Goal: Information Seeking & Learning: Check status

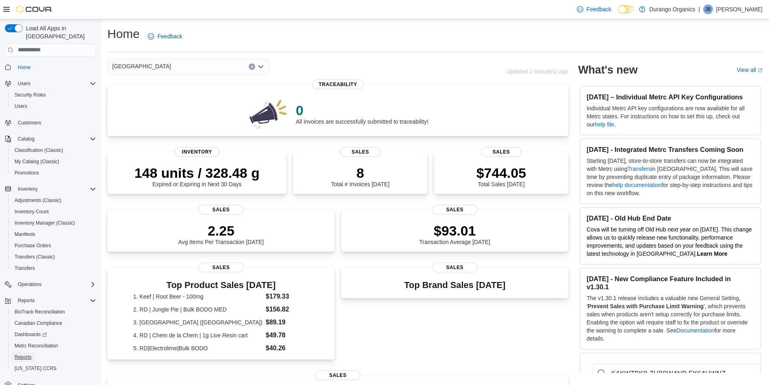
drag, startPoint x: 26, startPoint y: 344, endPoint x: 306, endPoint y: 17, distance: 430.9
click at [26, 352] on span "Reports" at bounding box center [23, 357] width 17 height 10
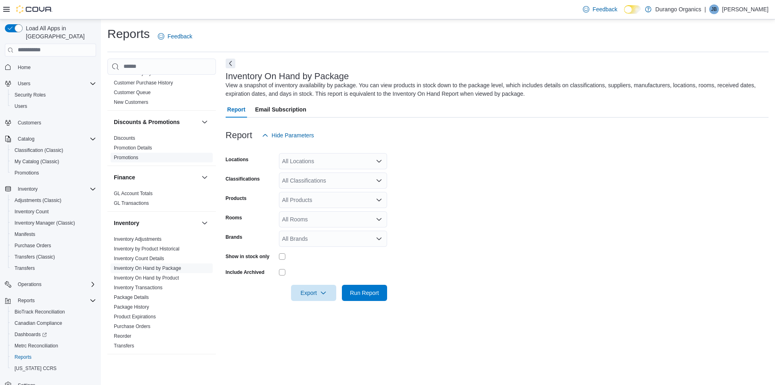
scroll to position [121, 0]
click at [161, 270] on link "Inventory On Hand by Package" at bounding box center [147, 267] width 67 height 6
click at [344, 157] on div "All Locations" at bounding box center [333, 161] width 108 height 16
click at [312, 211] on span "[GEOGRAPHIC_DATA]" at bounding box center [325, 210] width 59 height 8
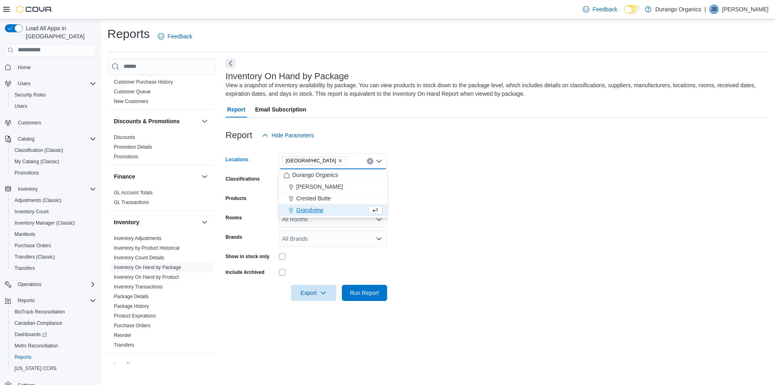
click at [513, 228] on form "Locations [GEOGRAPHIC_DATA] Combo box. Selected. [GEOGRAPHIC_DATA]. Press Backs…" at bounding box center [497, 221] width 543 height 157
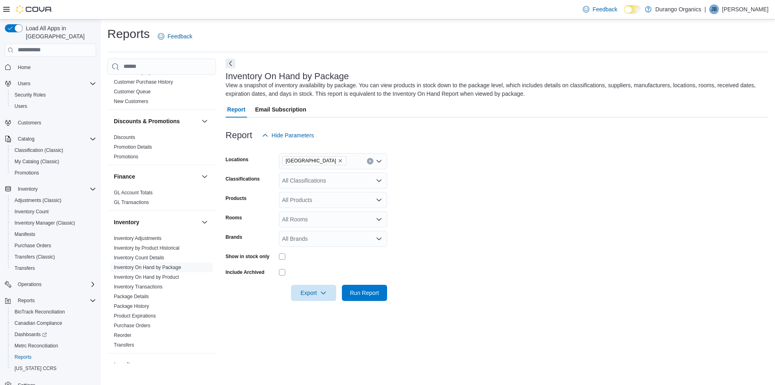
click at [371, 179] on div "All Classifications" at bounding box center [333, 180] width 108 height 16
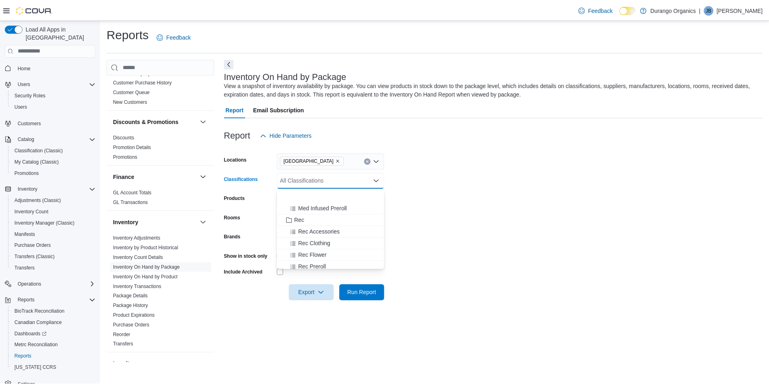
scroll to position [202, 0]
click at [337, 251] on span "Rec Cartridges" at bounding box center [319, 250] width 38 height 8
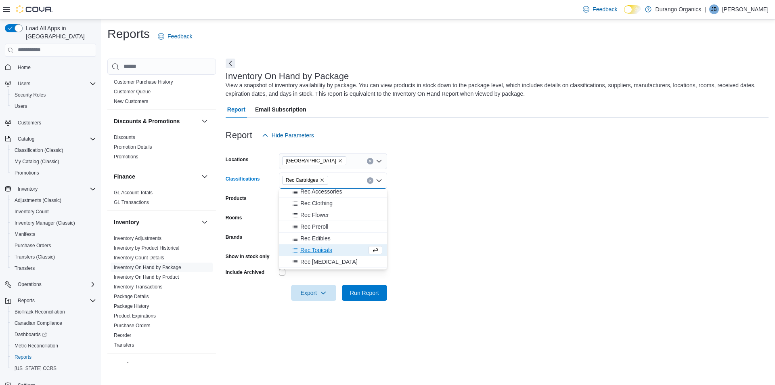
click at [494, 224] on form "Locations Durango Classifications Rec Cartridges Combo box. Selected. Rec Cartr…" at bounding box center [497, 221] width 543 height 157
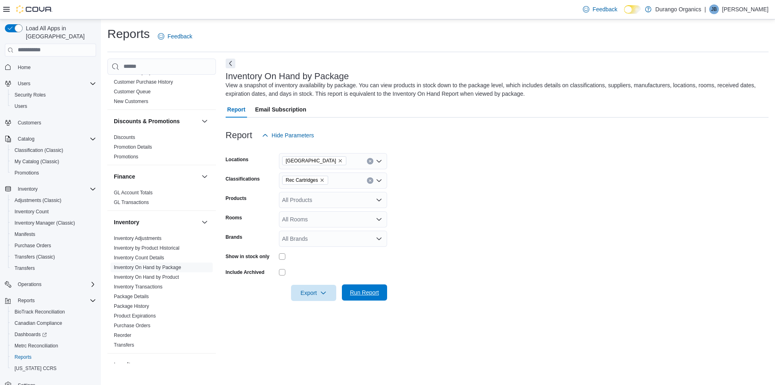
click at [368, 293] on span "Run Report" at bounding box center [364, 292] width 29 height 8
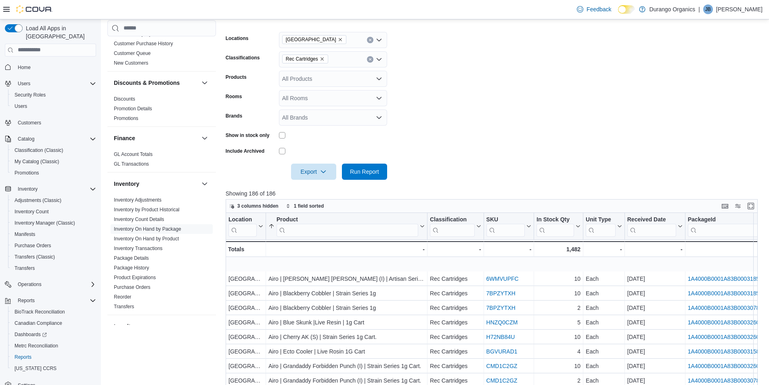
scroll to position [40, 0]
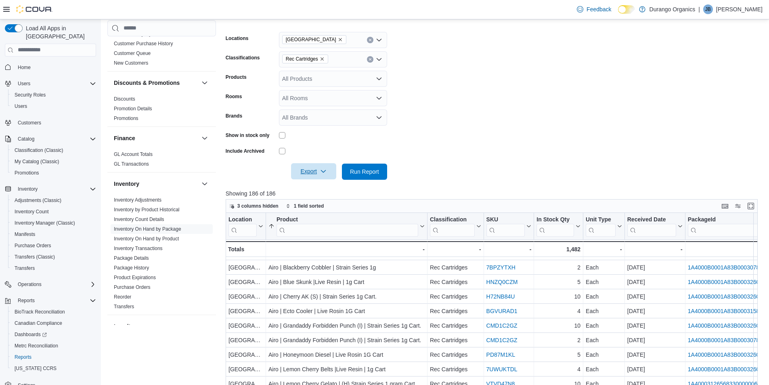
click at [314, 170] on span "Export" at bounding box center [314, 171] width 36 height 16
click at [320, 190] on span "Export to Excel" at bounding box center [315, 187] width 36 height 6
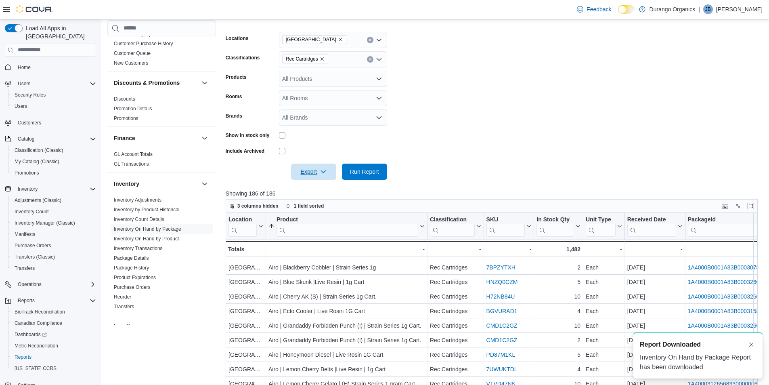
scroll to position [0, 0]
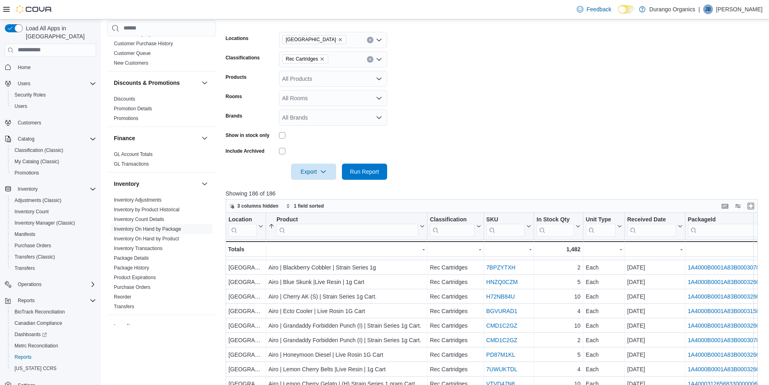
click at [550, 111] on form "Locations Durango Classifications Rec Cartridges Products All Products Rooms Al…" at bounding box center [495, 100] width 538 height 157
